Goal: Find specific page/section: Find specific page/section

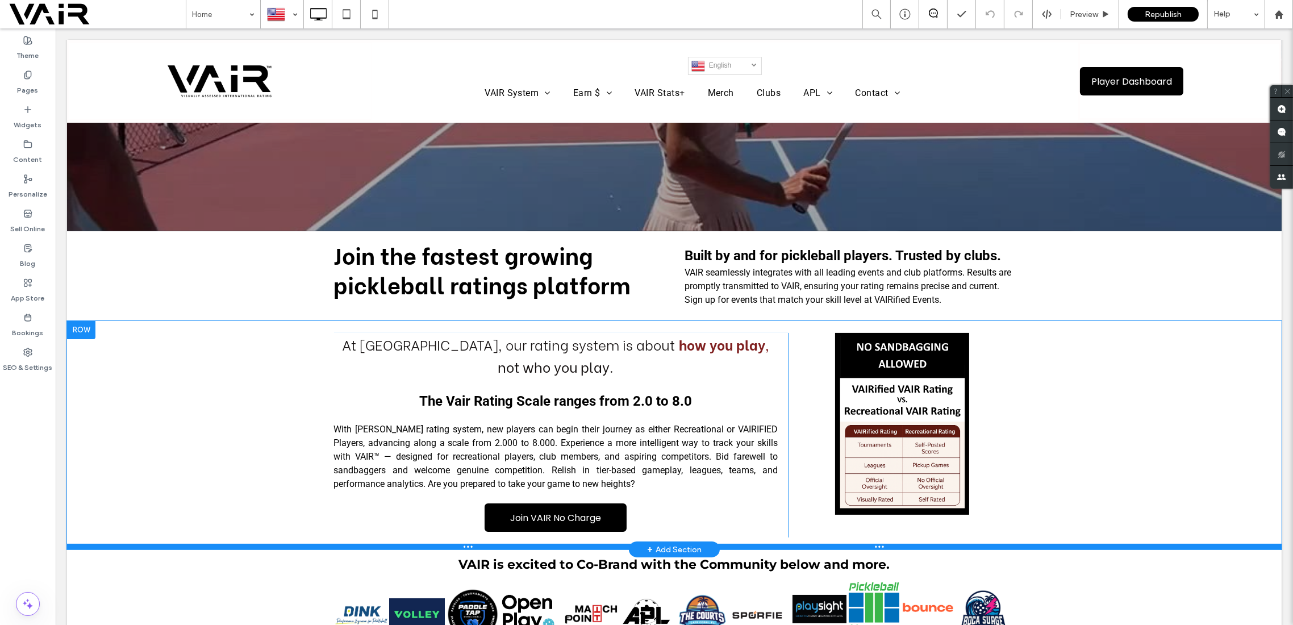
scroll to position [606, 0]
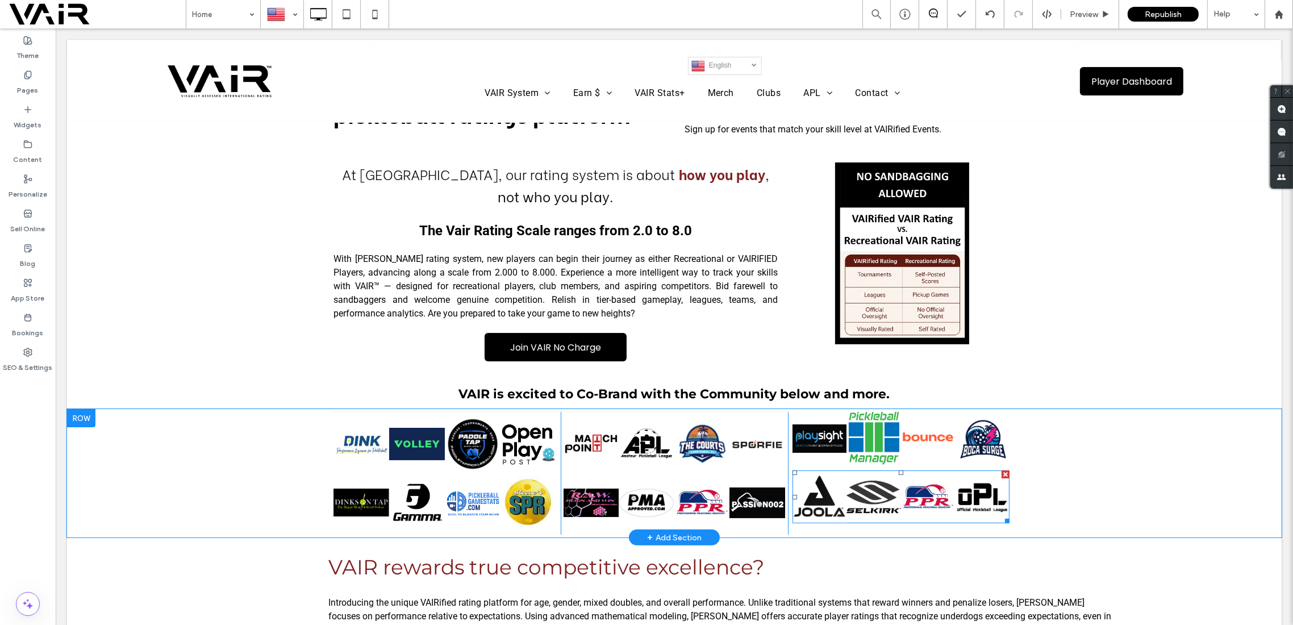
click at [821, 478] on link at bounding box center [819, 496] width 54 height 53
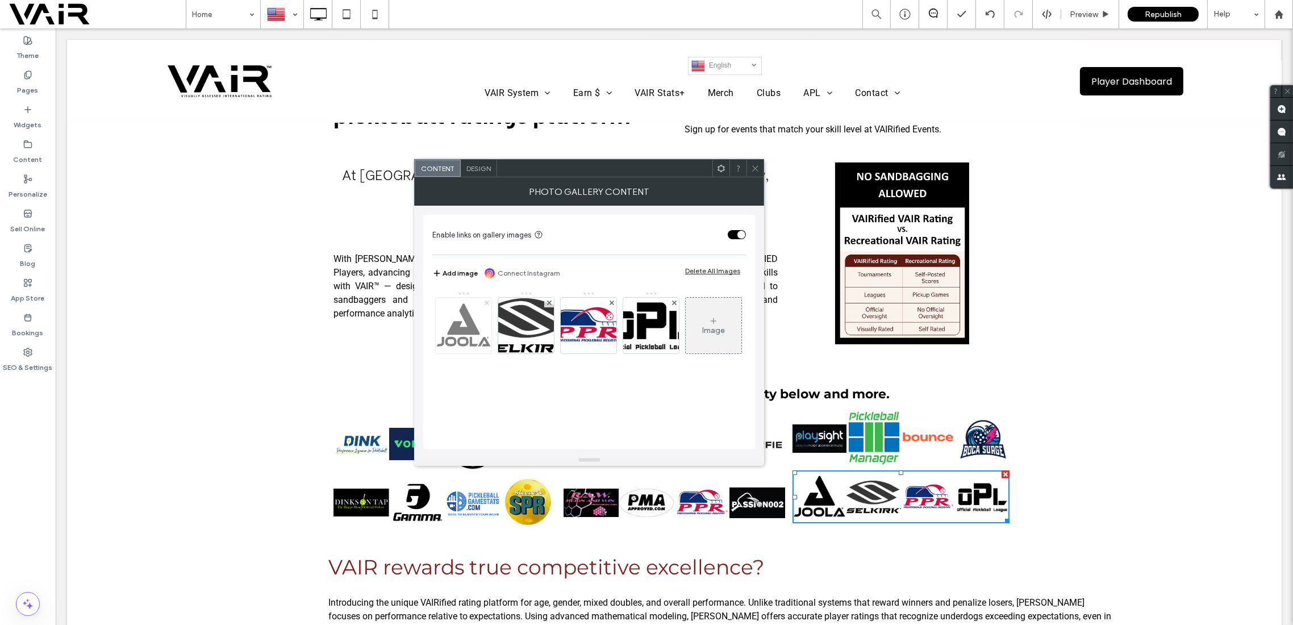
click at [485, 302] on icon at bounding box center [487, 302] width 5 height 5
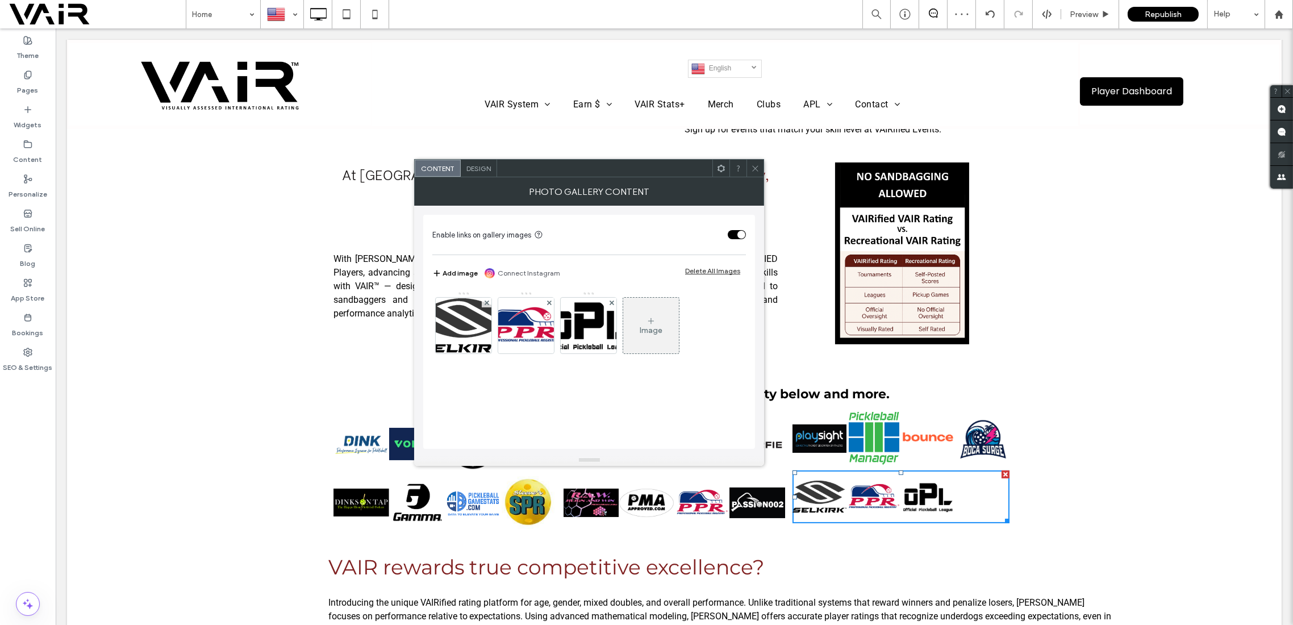
click at [756, 166] on icon at bounding box center [755, 168] width 9 height 9
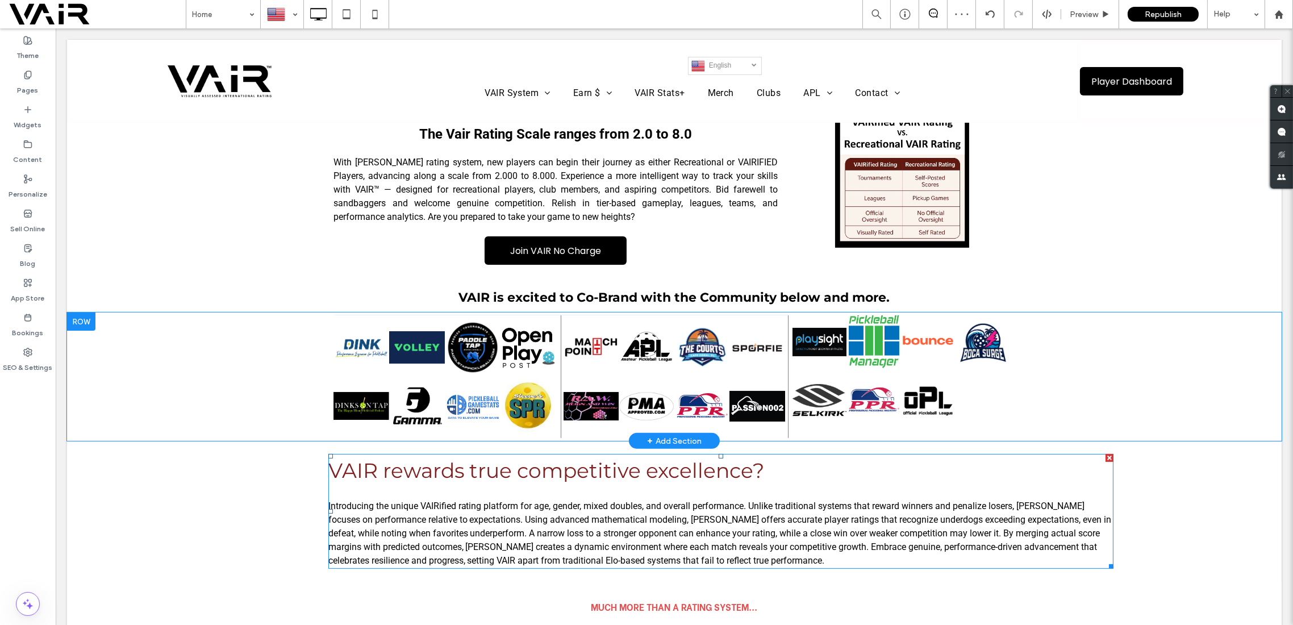
scroll to position [808, 0]
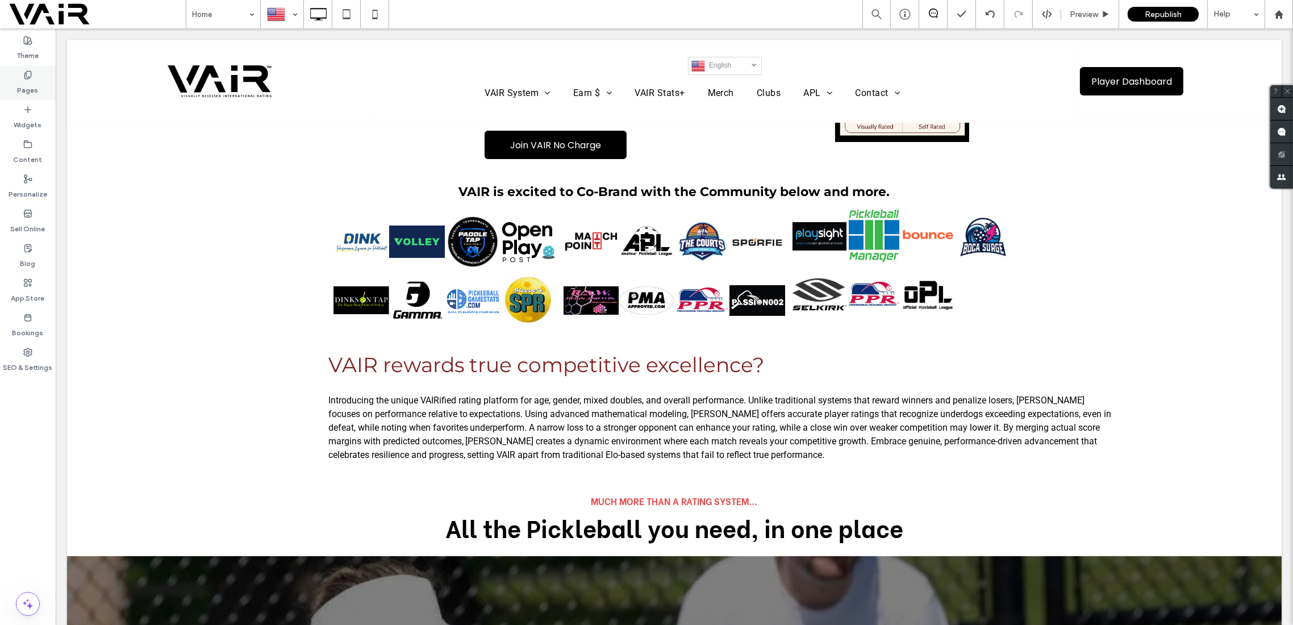
drag, startPoint x: 27, startPoint y: 74, endPoint x: 353, endPoint y: 319, distance: 408.2
click at [27, 74] on icon at bounding box center [27, 74] width 9 height 9
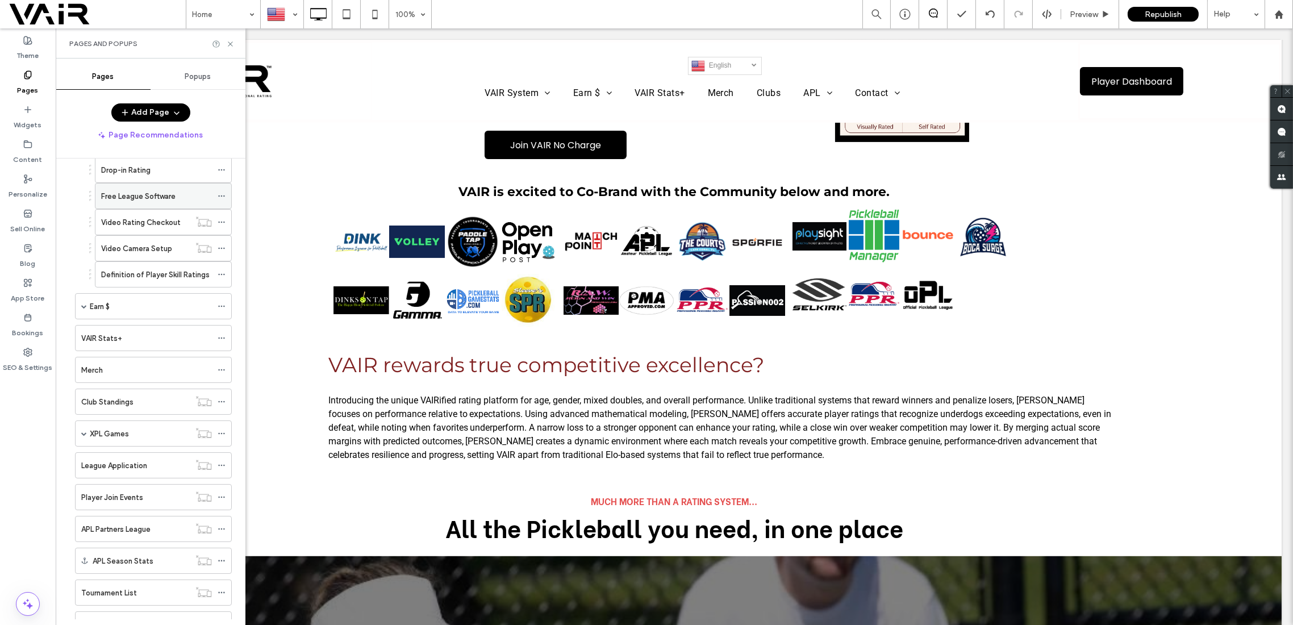
scroll to position [202, 0]
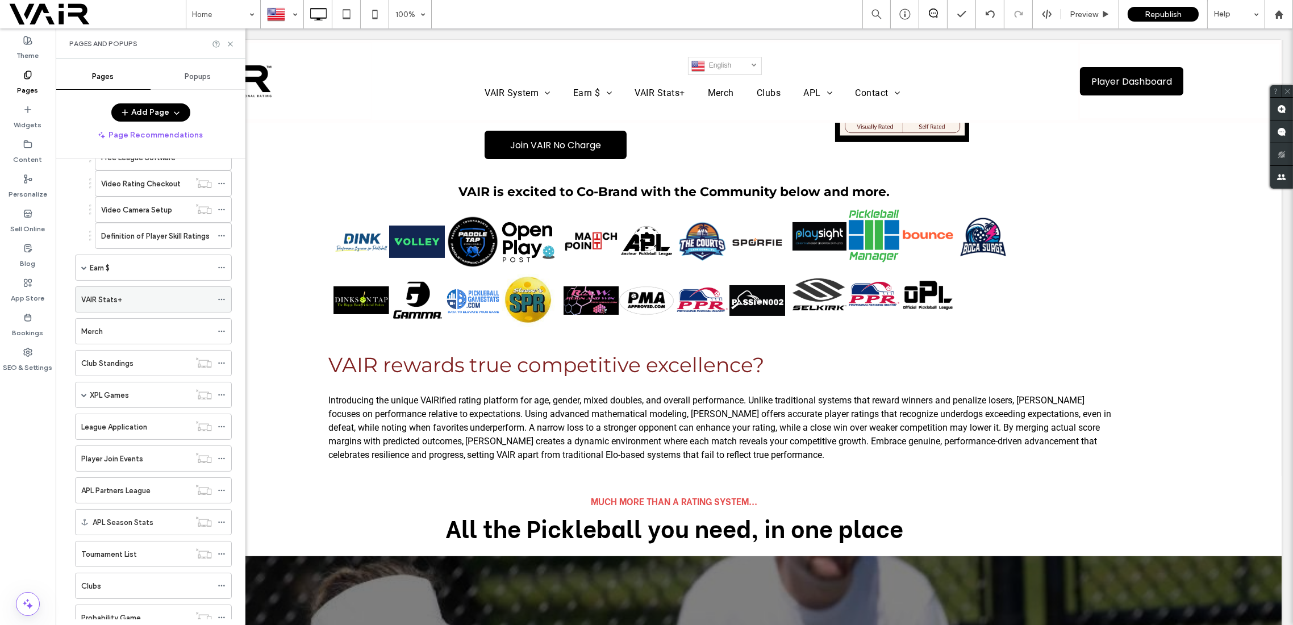
click at [143, 296] on div "VAIR Stats+" at bounding box center [146, 300] width 131 height 12
click at [118, 262] on div "Earn $" at bounding box center [151, 268] width 122 height 12
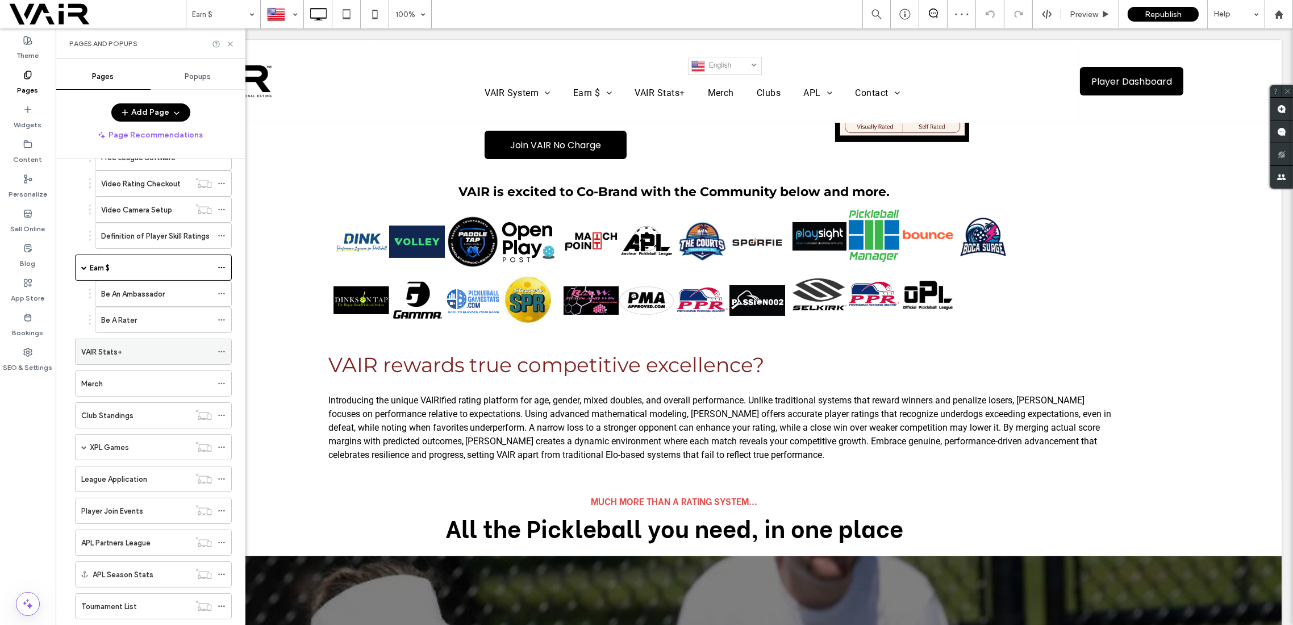
click at [109, 346] on label "VAIR Stats+" at bounding box center [101, 352] width 41 height 20
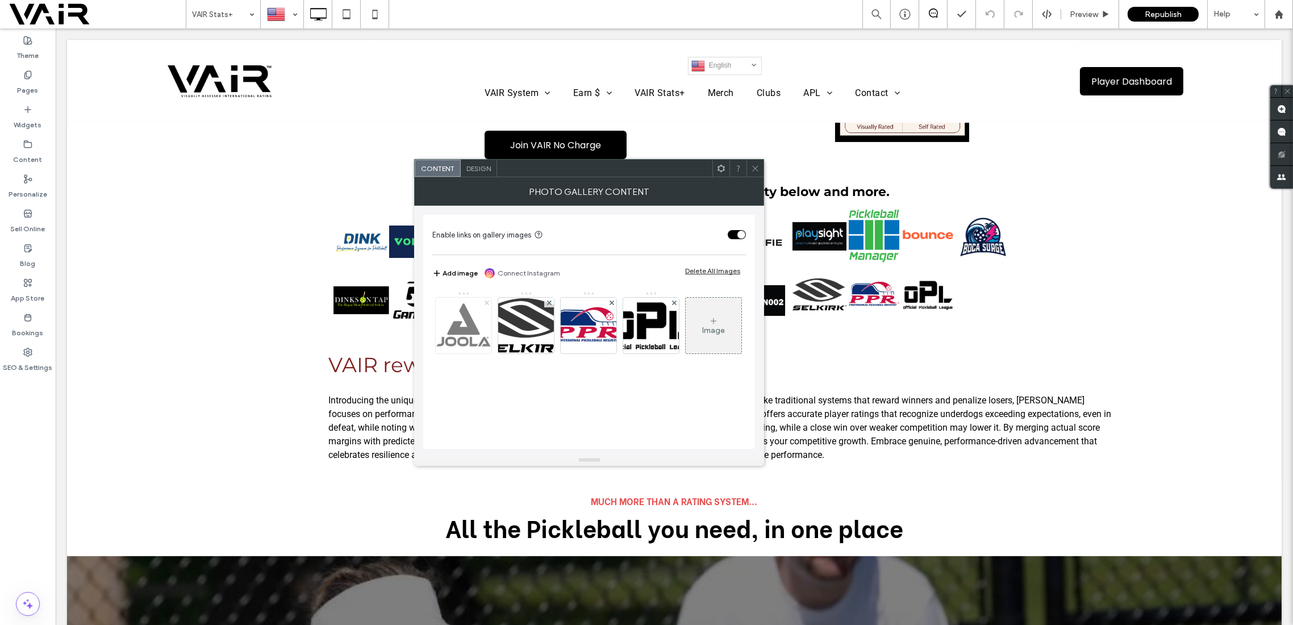
click at [486, 301] on use at bounding box center [487, 302] width 5 height 5
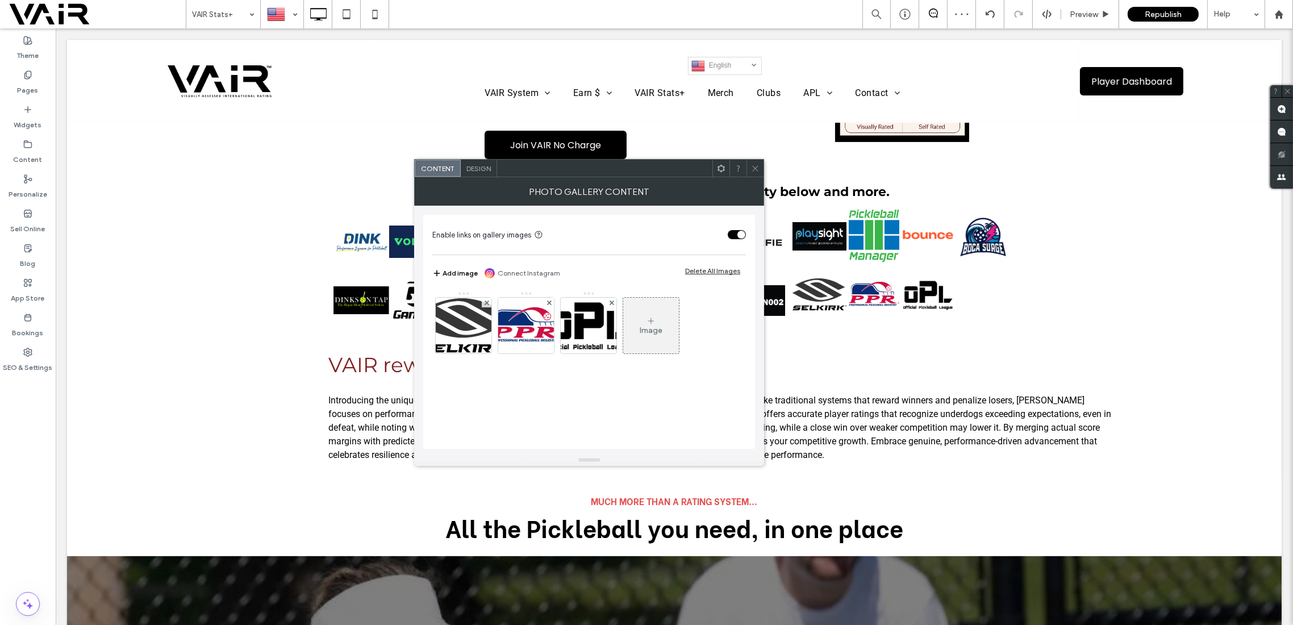
click at [756, 165] on icon at bounding box center [755, 168] width 9 height 9
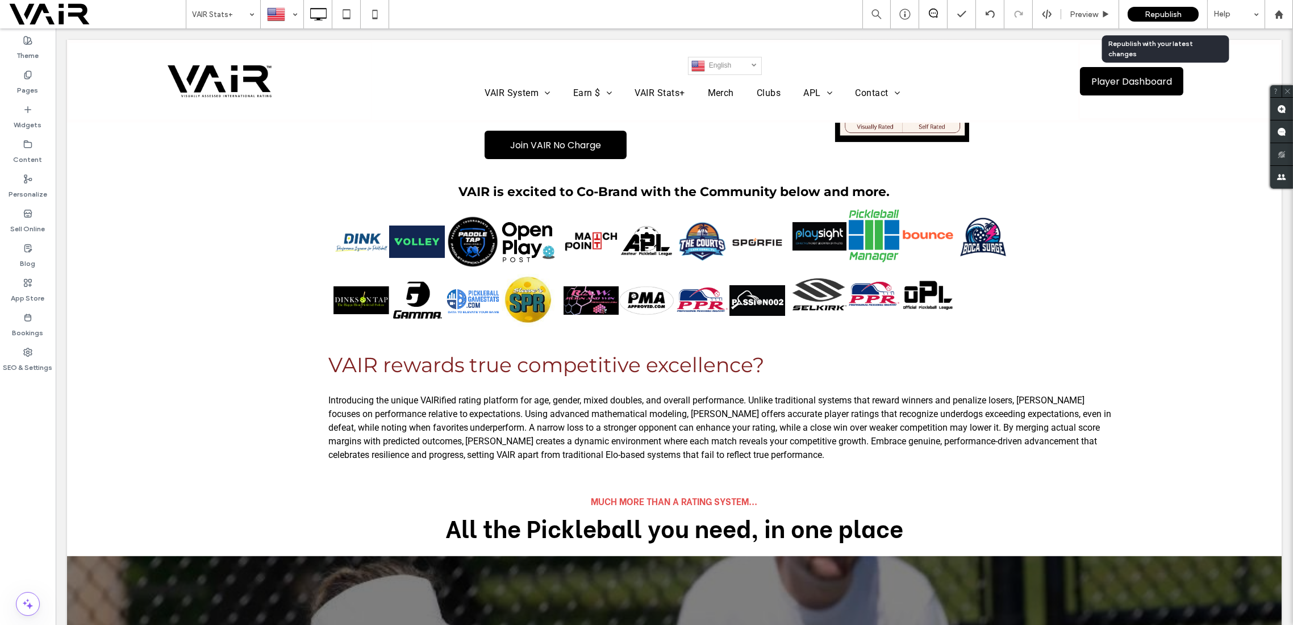
click at [1174, 15] on span "Republish" at bounding box center [1163, 15] width 37 height 10
